Goal: Task Accomplishment & Management: Manage account settings

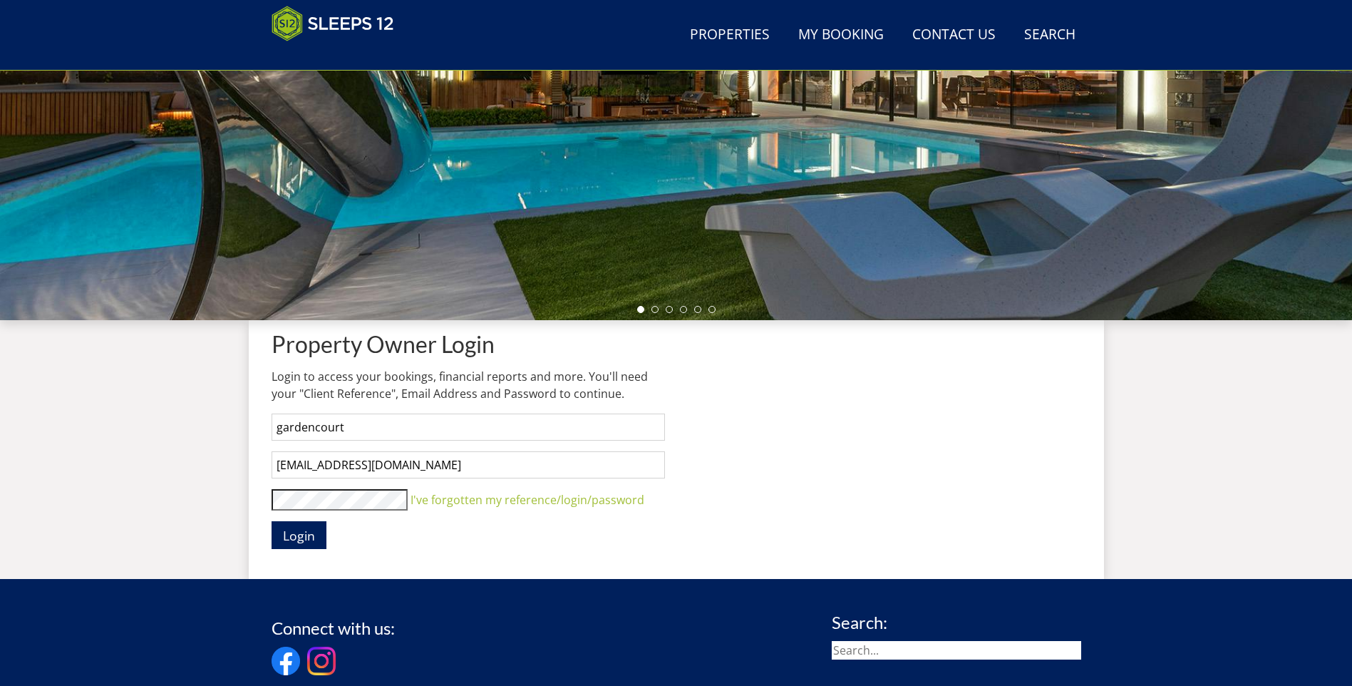
click at [272, 521] on button "Login" at bounding box center [299, 535] width 55 height 28
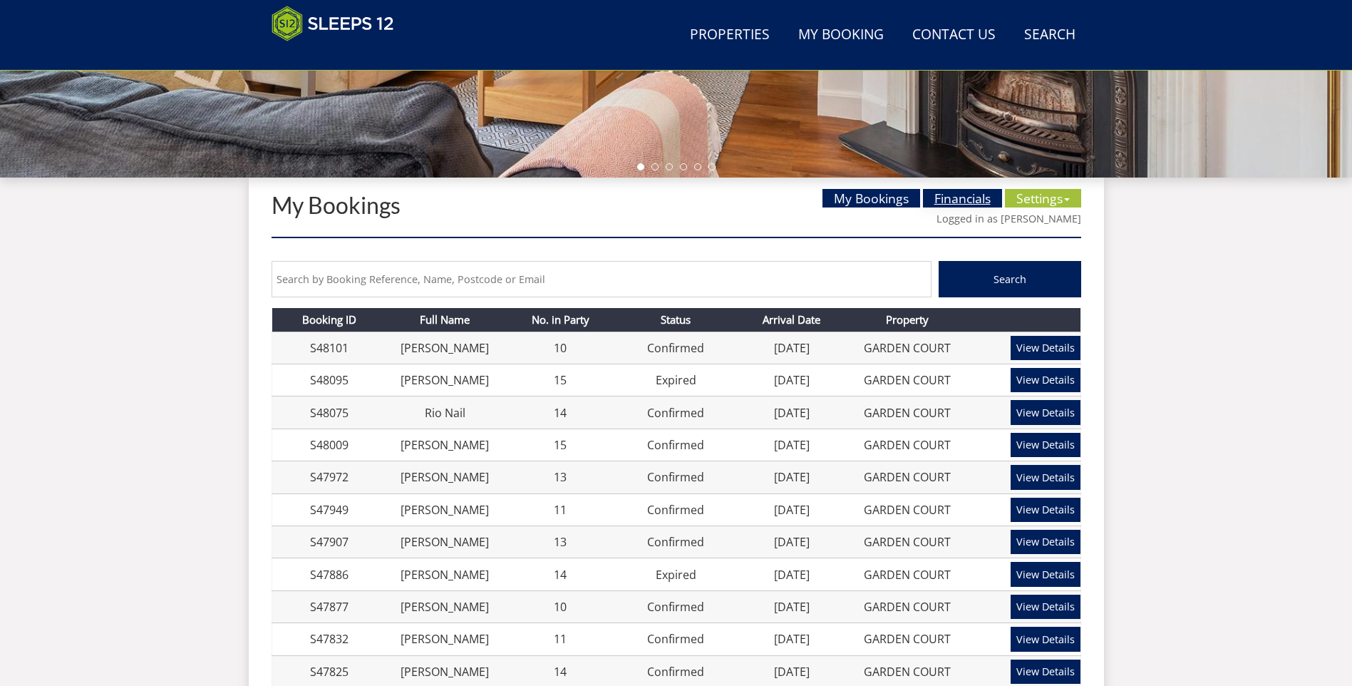
click at [941, 194] on link "Financials" at bounding box center [962, 198] width 79 height 19
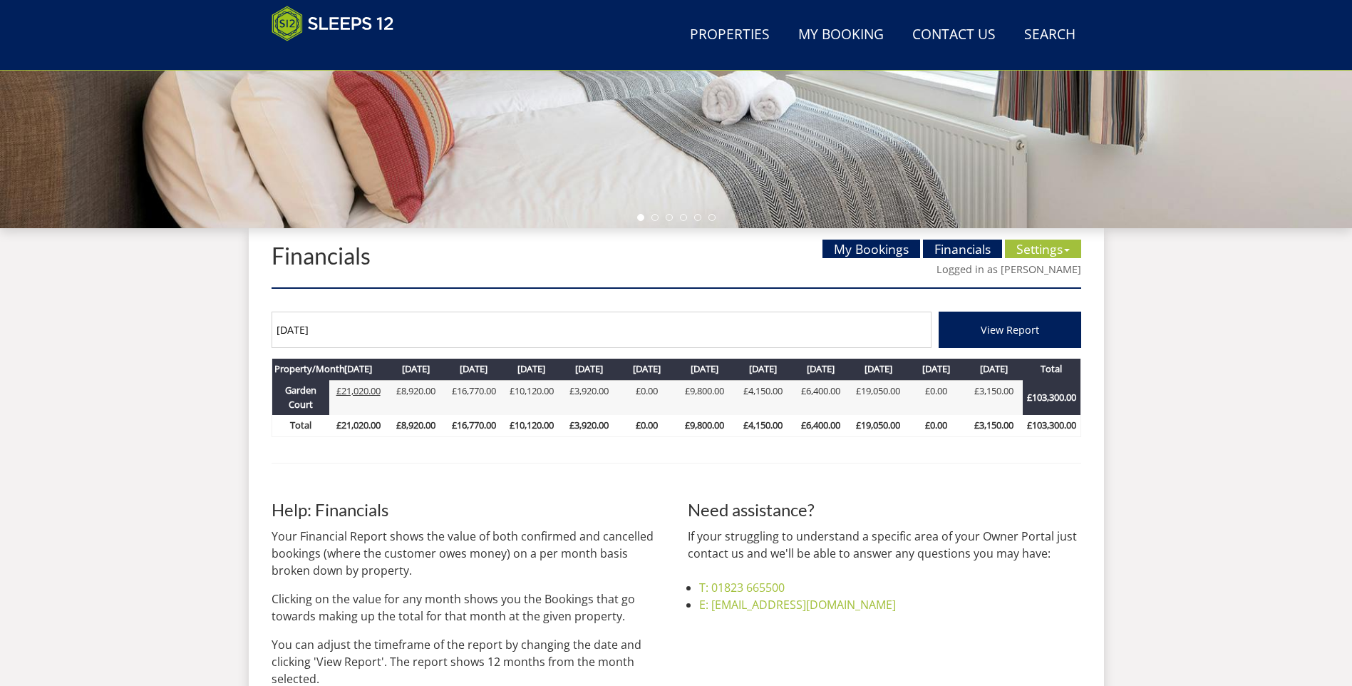
click at [370, 384] on link "£21,020.00" at bounding box center [358, 390] width 44 height 13
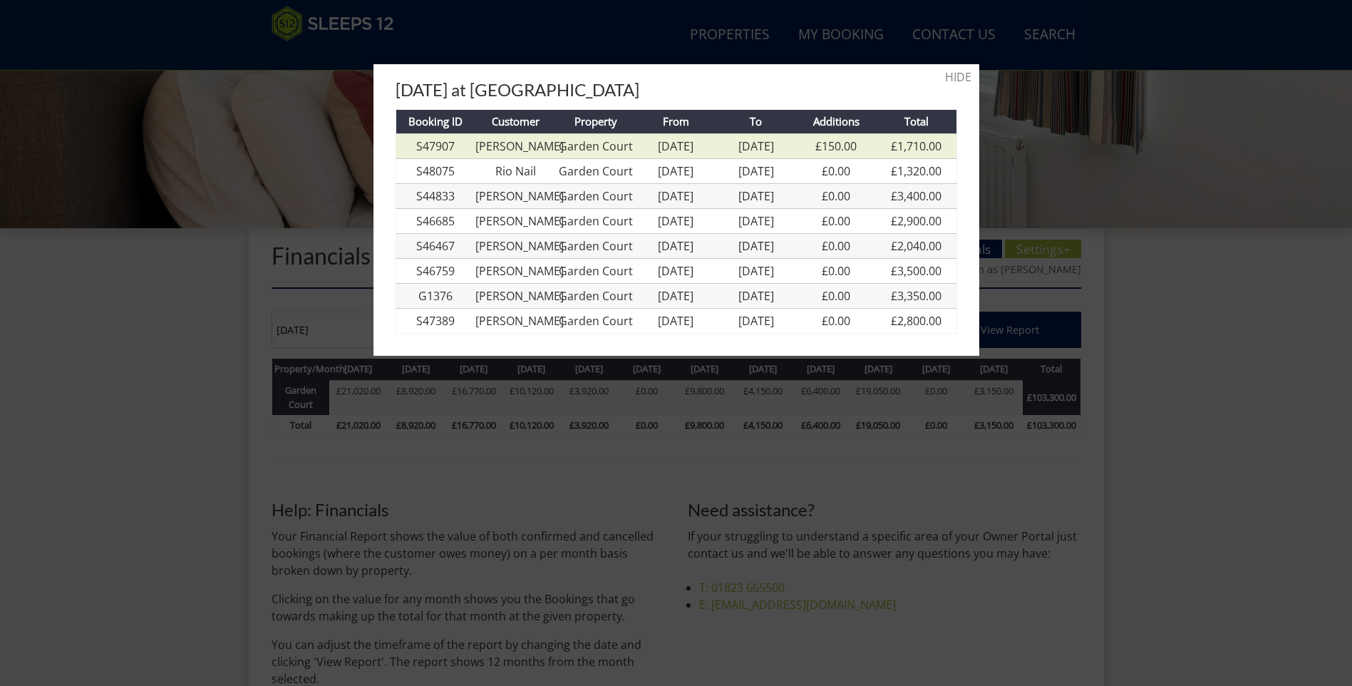
click at [512, 142] on link "[PERSON_NAME]" at bounding box center [519, 146] width 88 height 16
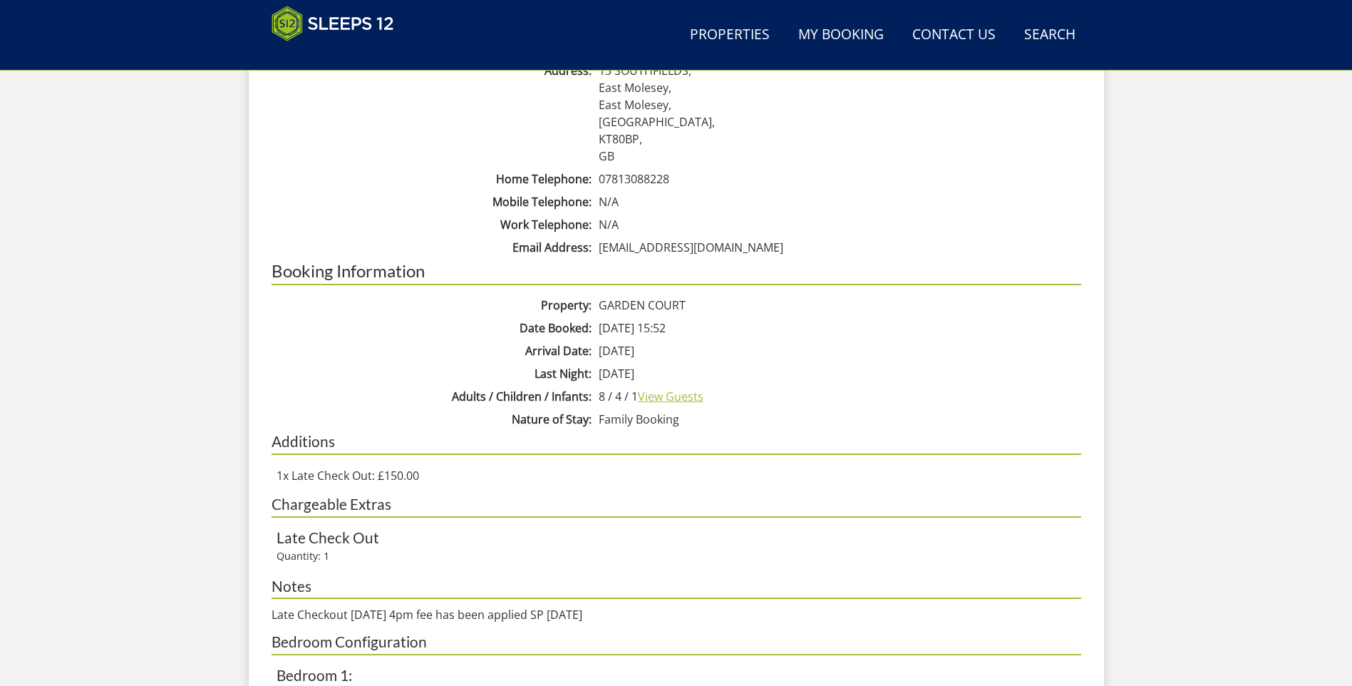
click at [688, 393] on link "View Guests" at bounding box center [671, 396] width 66 height 16
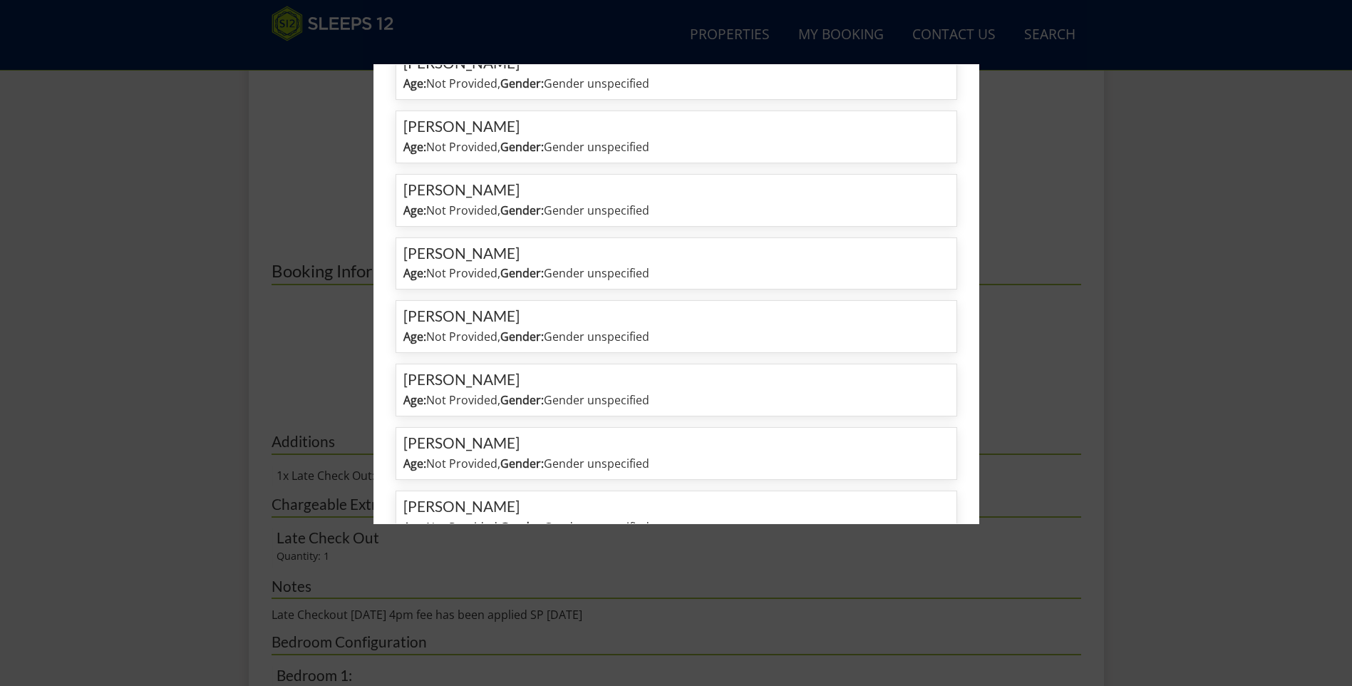
scroll to position [426, 0]
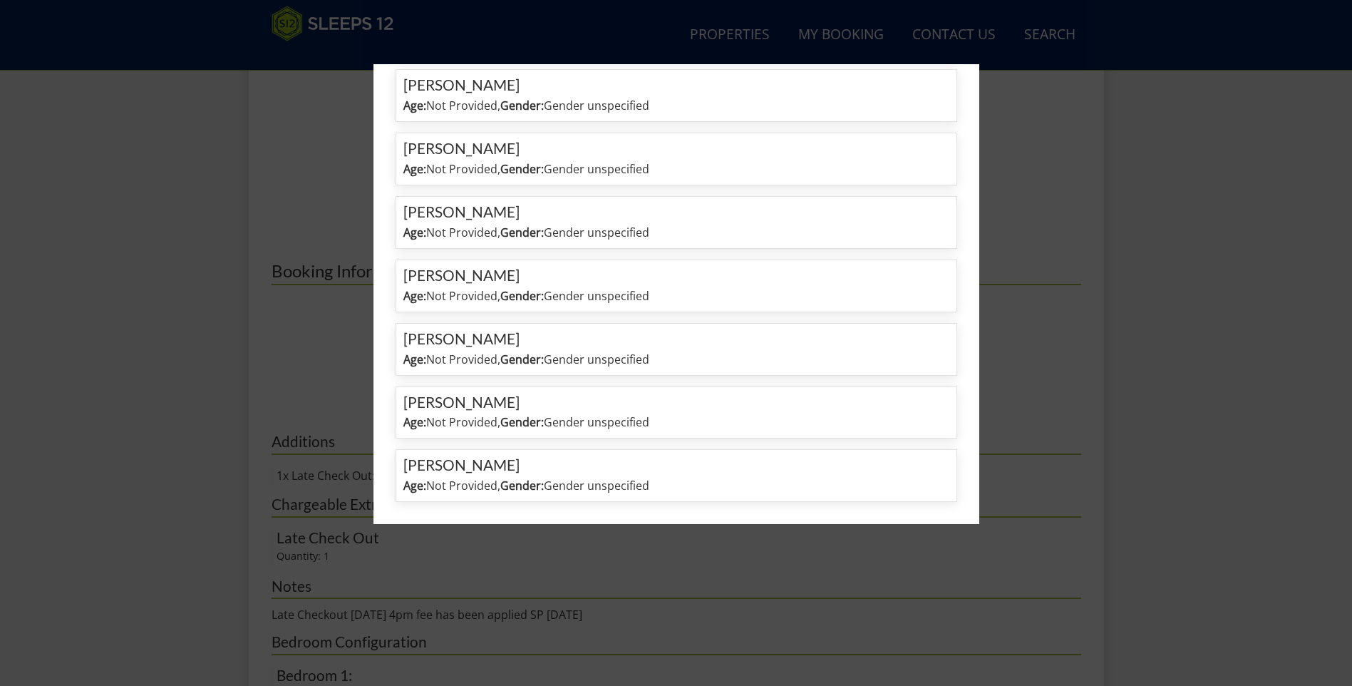
click at [730, 579] on div at bounding box center [676, 343] width 1352 height 686
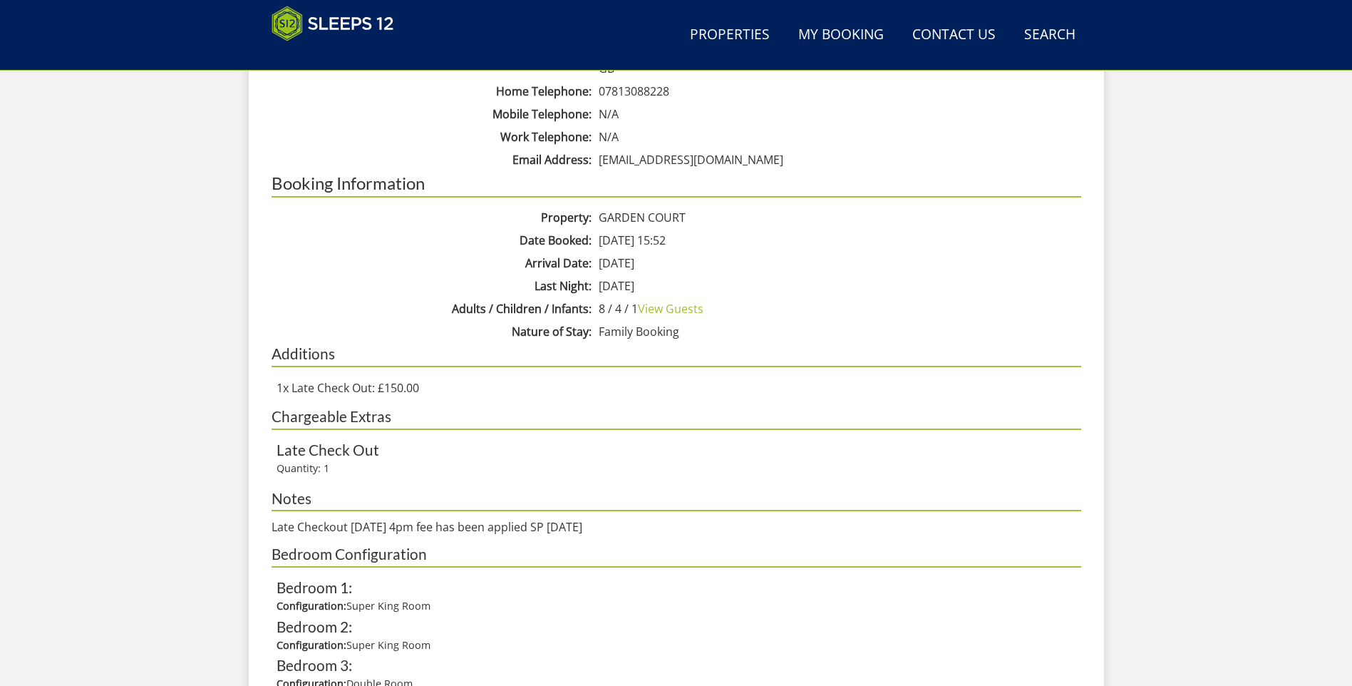
scroll to position [654, 0]
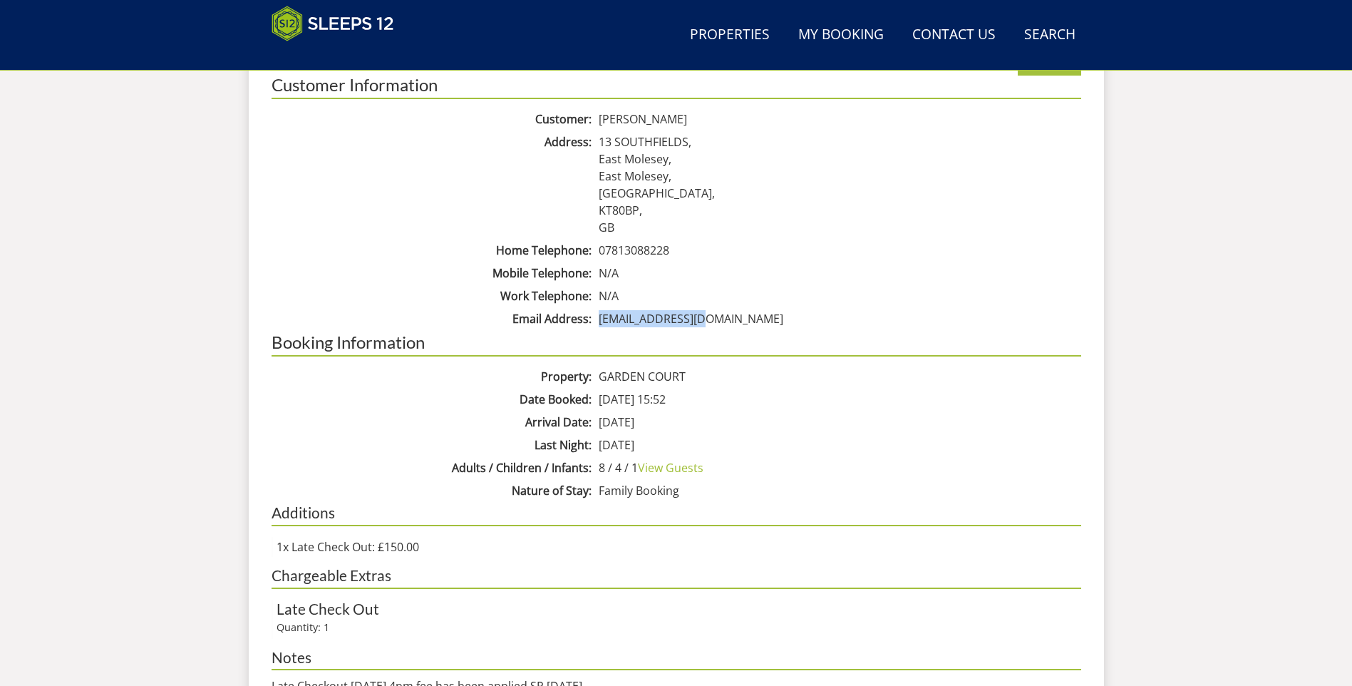
drag, startPoint x: 598, startPoint y: 319, endPoint x: 709, endPoint y: 317, distance: 111.2
click at [709, 317] on dd "[EMAIL_ADDRESS][DOMAIN_NAME]" at bounding box center [838, 318] width 486 height 17
copy dd "[EMAIL_ADDRESS][DOMAIN_NAME]"
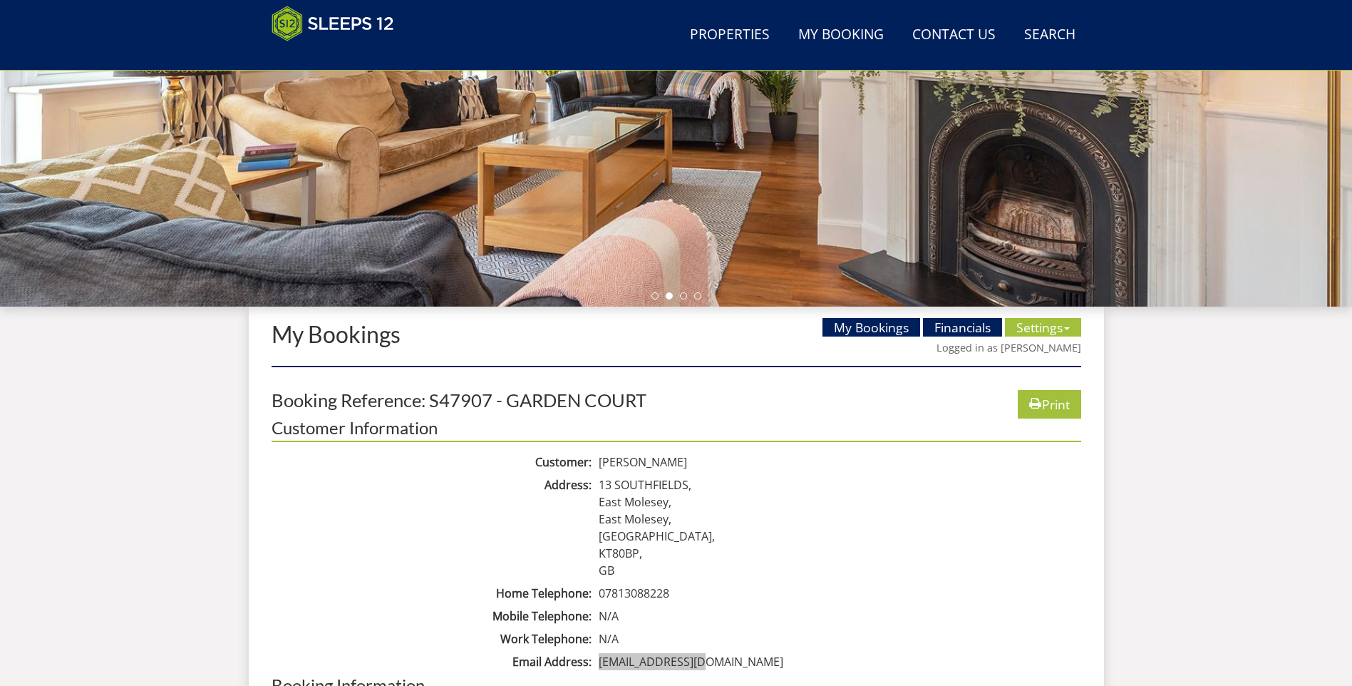
scroll to position [369, 0]
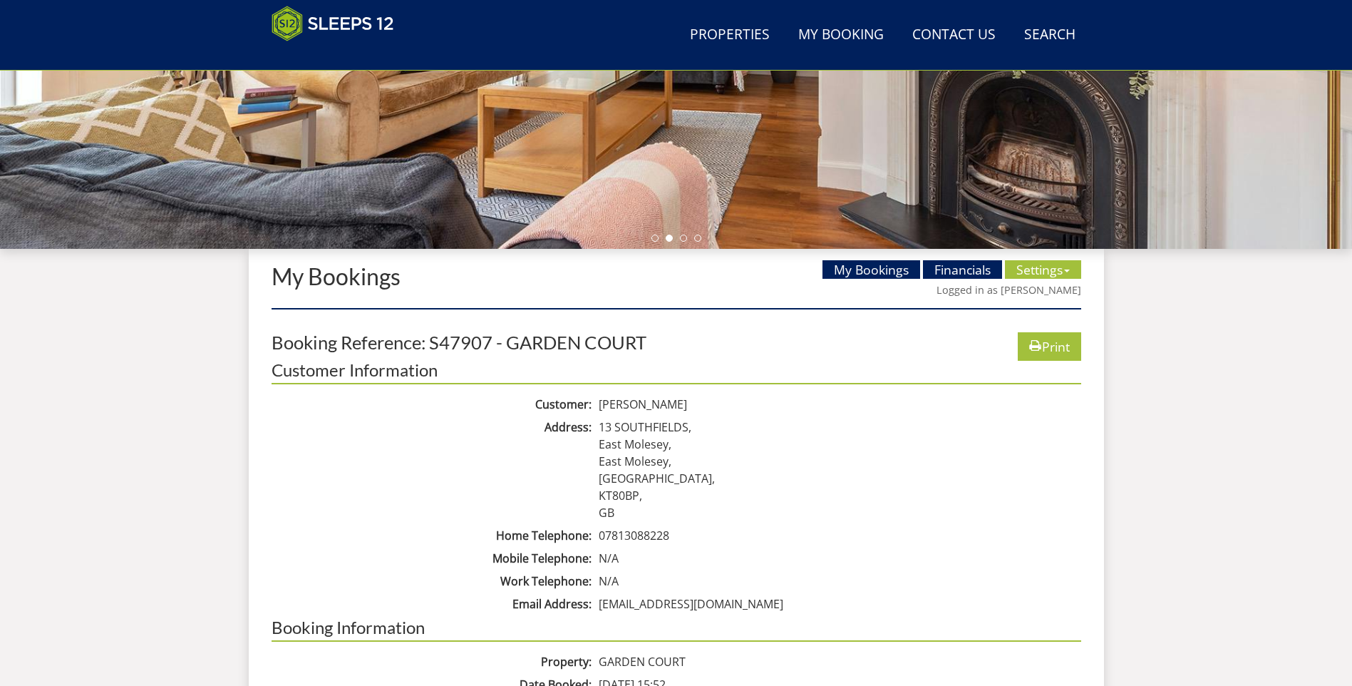
click at [1159, 446] on div "Search Menu Properties My Booking Contact Us [PHONE_NUMBER] Search Check Availa…" at bounding box center [676, 590] width 1352 height 1822
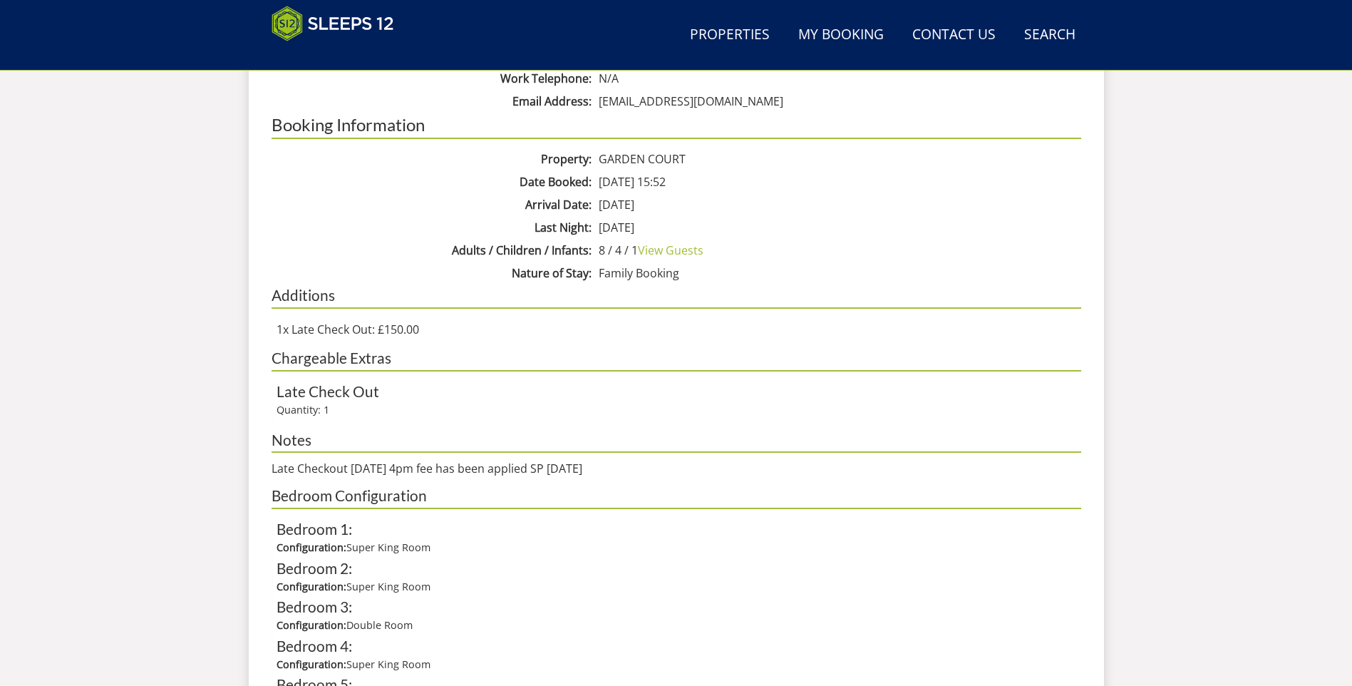
scroll to position [797, 0]
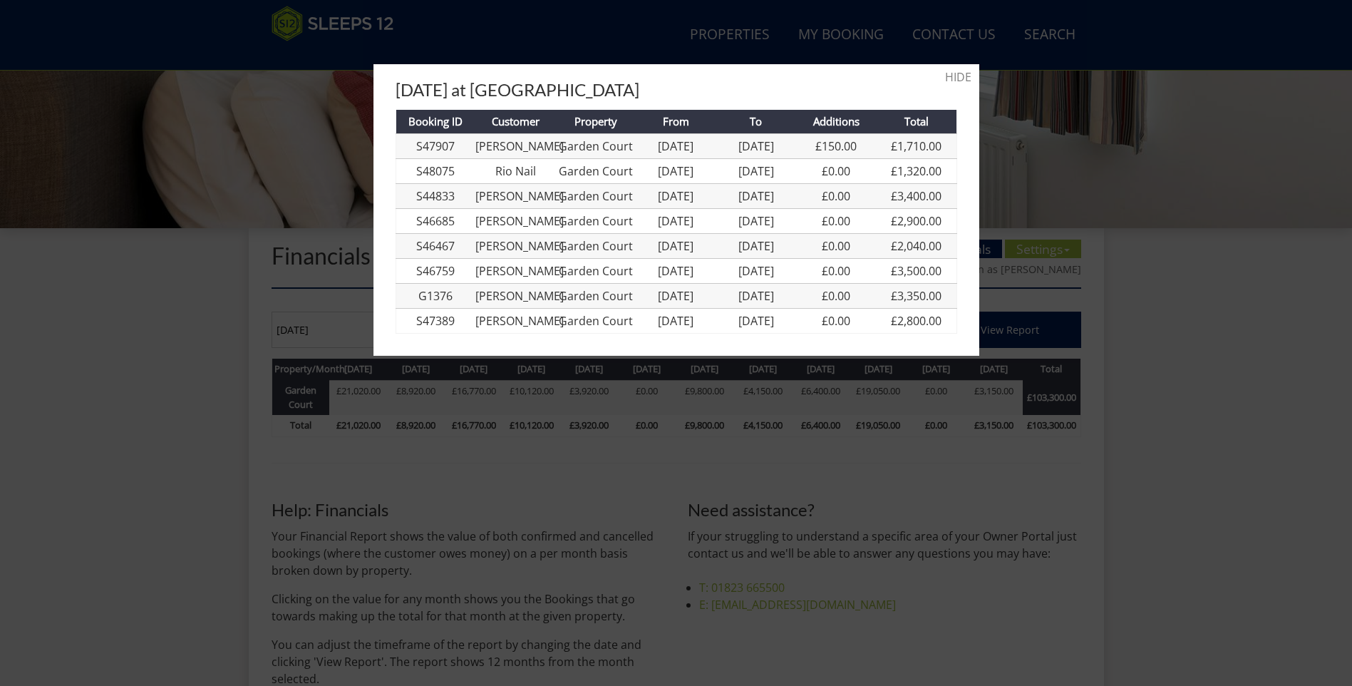
click at [180, 381] on div at bounding box center [676, 343] width 1352 height 686
